Goal: Go to known website: Access a specific website the user already knows

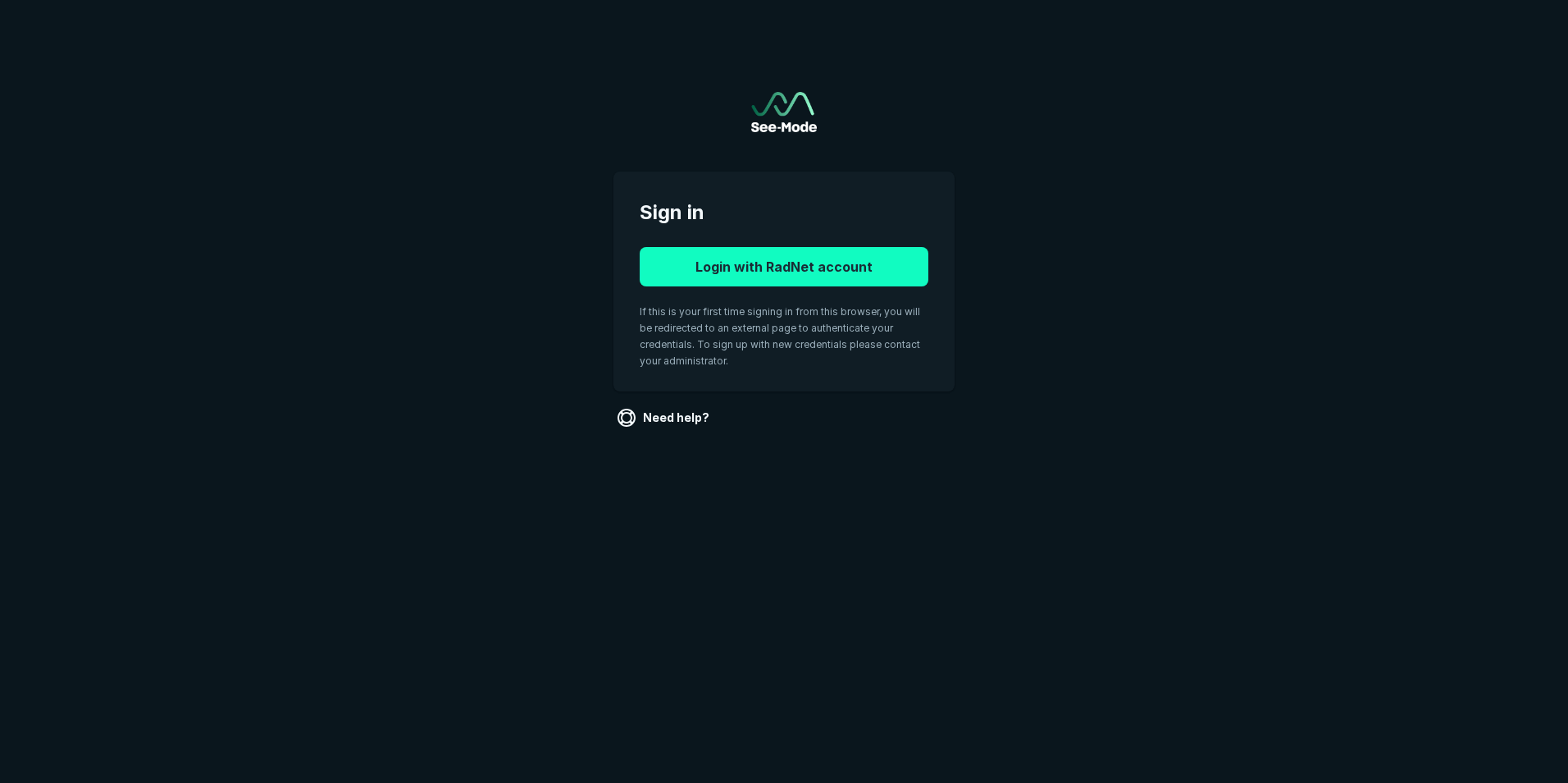
click at [796, 262] on button "Login with RadNet account" at bounding box center [784, 267] width 289 height 39
click at [830, 272] on button "Login with RadNet account" at bounding box center [784, 267] width 289 height 39
